Goal: Information Seeking & Learning: Learn about a topic

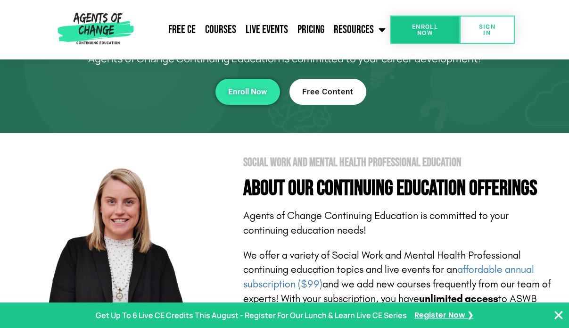
scroll to position [87, 0]
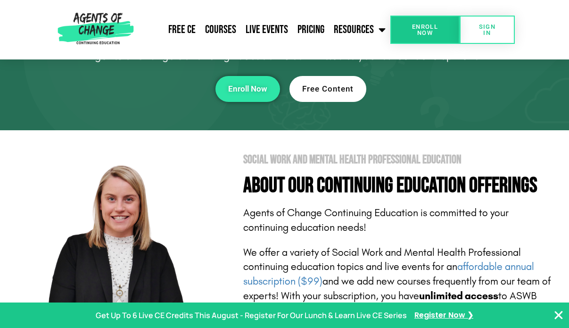
click at [334, 90] on span "Free Content" at bounding box center [327, 89] width 51 height 8
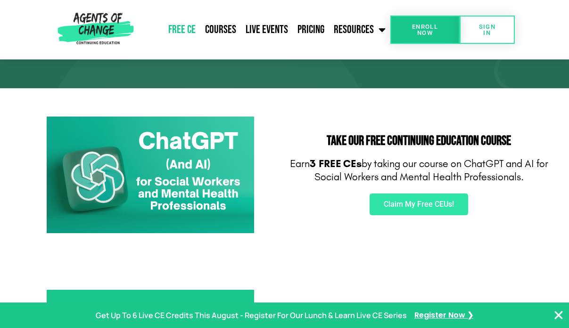
scroll to position [131, 0]
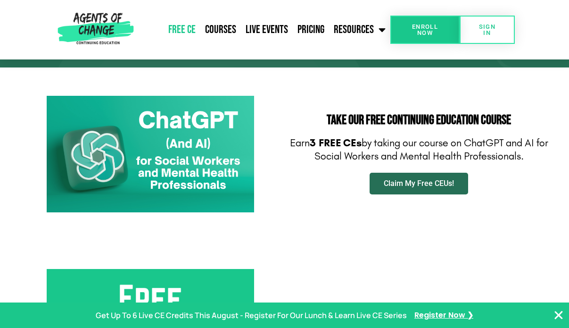
click at [412, 182] on span "Claim My Free CEUs!" at bounding box center [419, 184] width 70 height 8
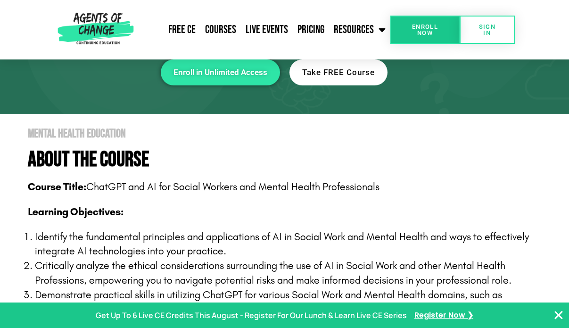
scroll to position [121, 0]
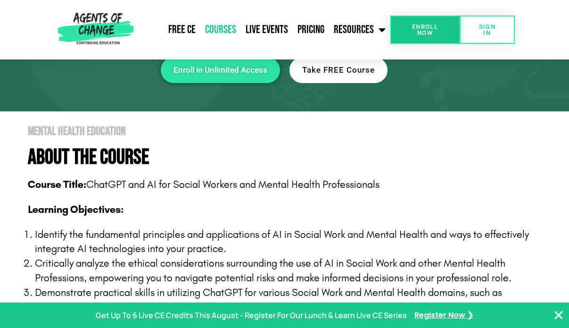
click at [227, 26] on link "Courses" at bounding box center [220, 30] width 41 height 24
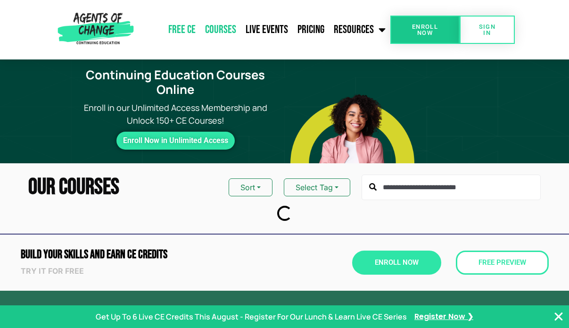
click at [193, 28] on link "Free CE" at bounding box center [182, 30] width 37 height 24
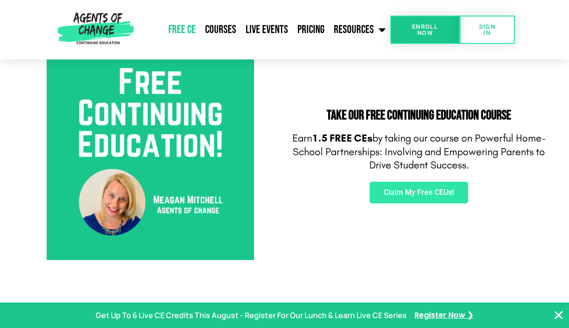
scroll to position [347, 0]
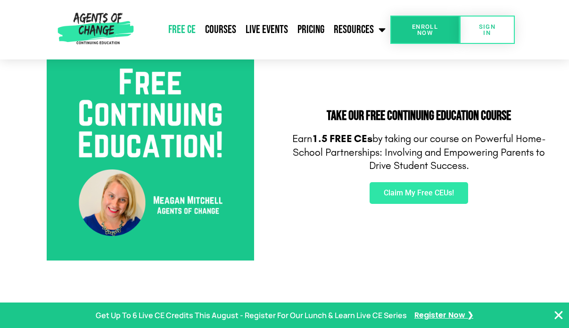
click at [182, 161] on img at bounding box center [150, 156] width 207 height 207
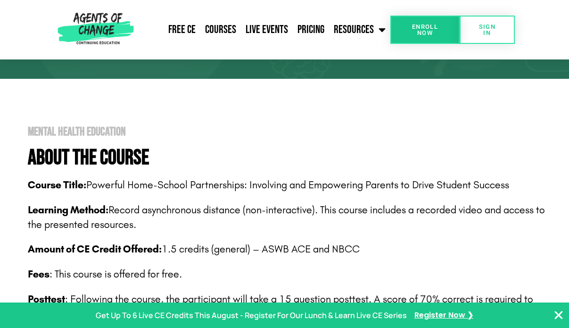
scroll to position [139, 0]
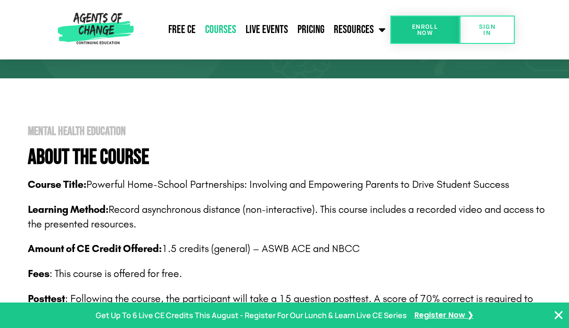
click at [228, 27] on link "Courses" at bounding box center [220, 30] width 41 height 24
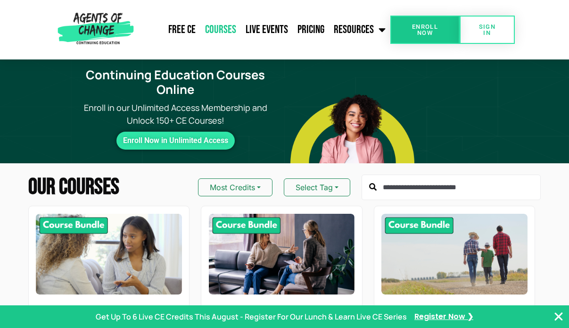
click at [387, 192] on input "text" at bounding box center [451, 186] width 179 height 25
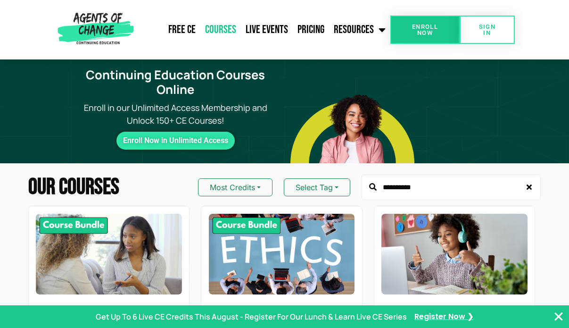
type input "**********"
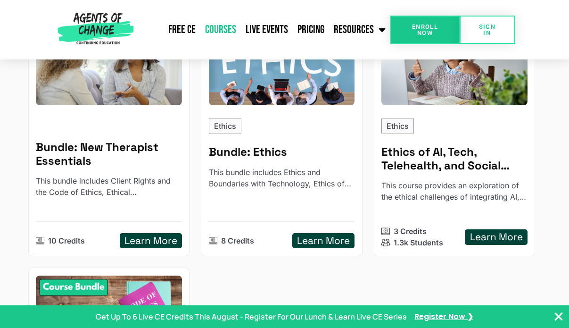
scroll to position [187, 0]
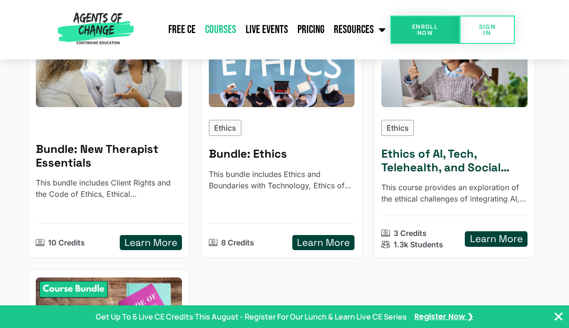
click at [485, 239] on h5 "Learn More" at bounding box center [496, 239] width 53 height 12
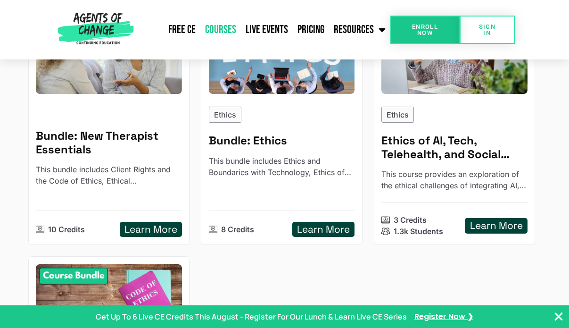
scroll to position [201, 0]
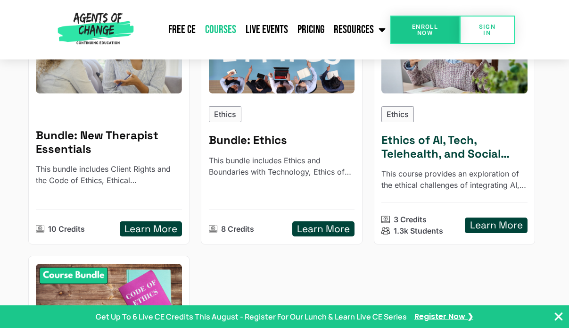
click at [471, 162] on div "Ethics Ethics of AI, Tech, Telehealth, and Social Media This course provides an…" at bounding box center [454, 171] width 146 height 131
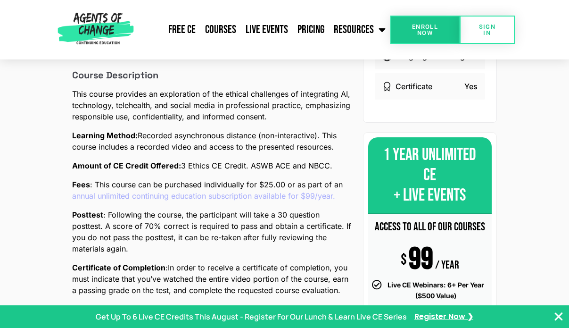
scroll to position [276, 0]
drag, startPoint x: 331, startPoint y: 164, endPoint x: 281, endPoint y: 164, distance: 50.4
click at [281, 164] on p "Amount of CE Credit Offered: 3 Ethics CE Credit. ASWB ACE and NBCC." at bounding box center [212, 164] width 280 height 11
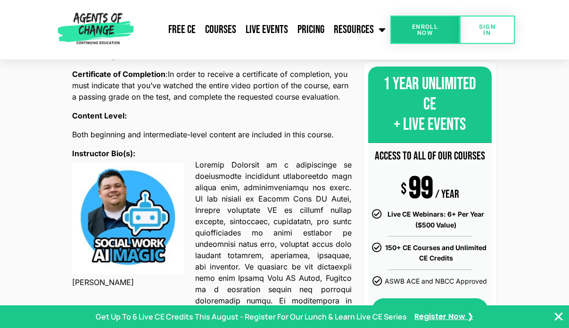
scroll to position [471, 0]
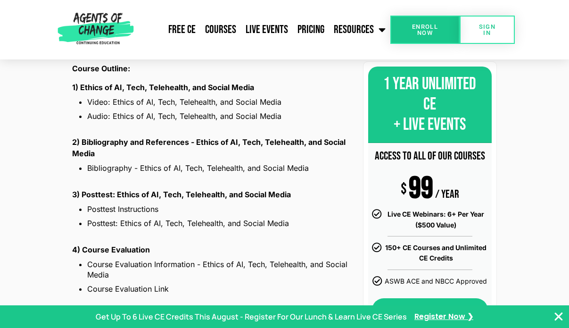
scroll to position [1008, 0]
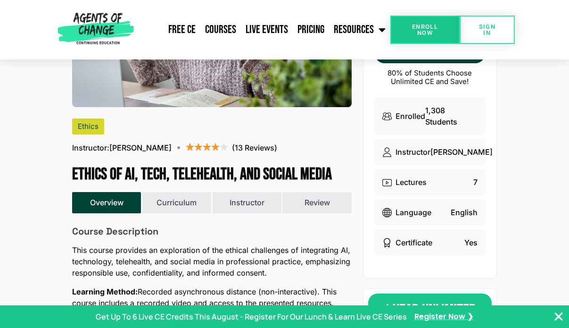
scroll to position [122, 0]
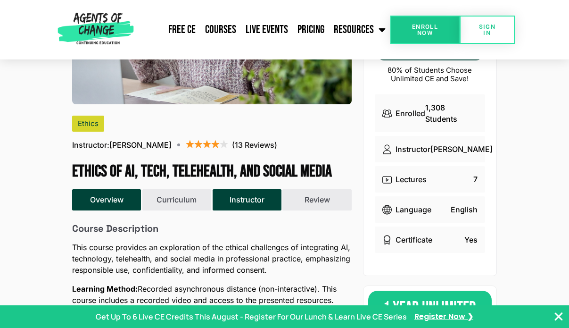
click at [254, 198] on button "Instructor" at bounding box center [247, 199] width 69 height 21
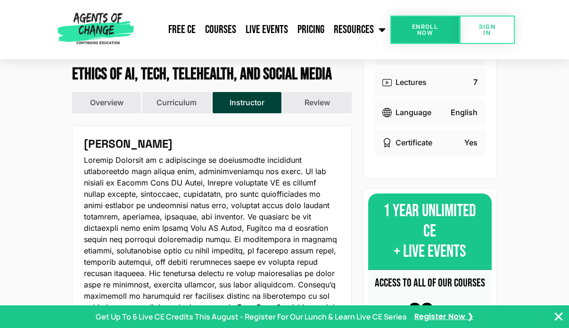
scroll to position [220, 0]
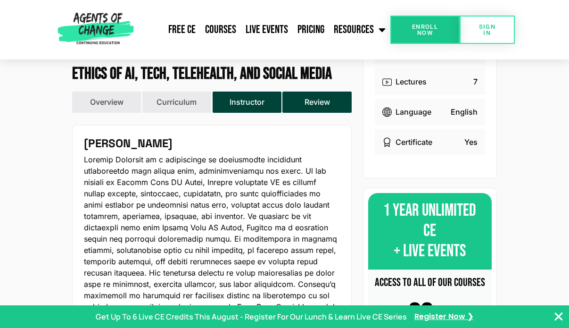
click at [317, 104] on button "Review" at bounding box center [316, 101] width 69 height 21
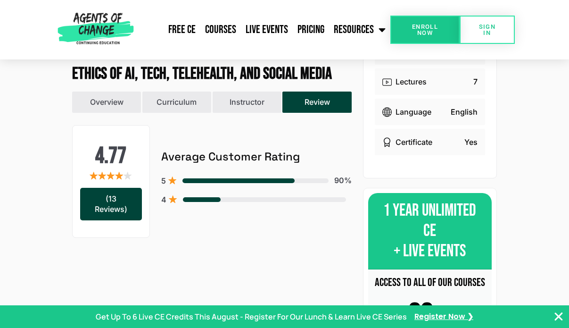
click at [211, 198] on span at bounding box center [202, 199] width 38 height 5
click at [125, 206] on div "(13 Reviews)" at bounding box center [111, 204] width 62 height 33
click at [126, 105] on button "Overview" at bounding box center [106, 101] width 69 height 21
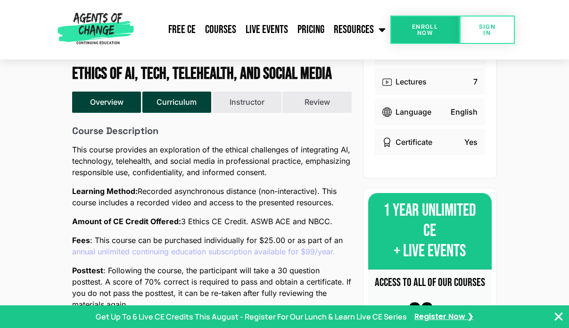
click at [166, 104] on button "Curriculum" at bounding box center [176, 101] width 69 height 21
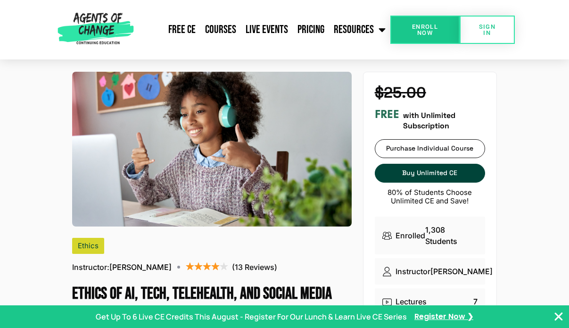
scroll to position [0, 0]
